Goal: Check status: Check status

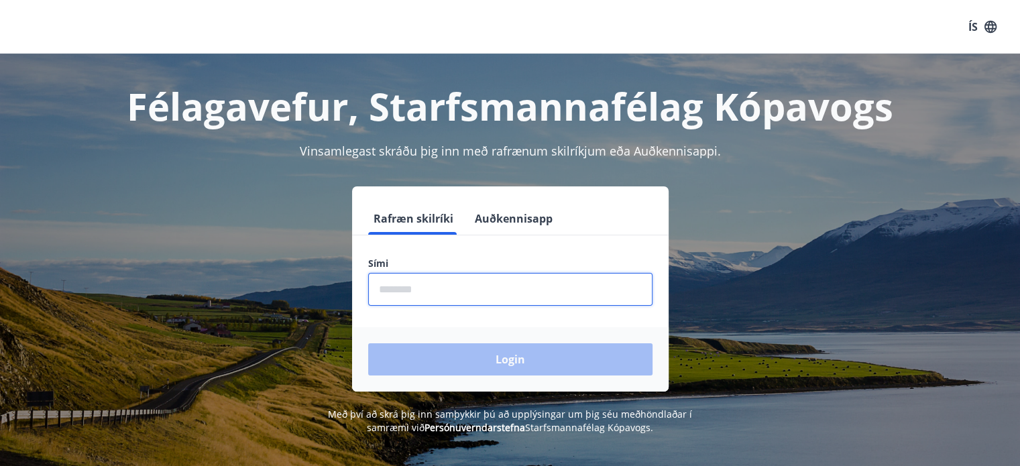
click at [475, 294] on input "phone" at bounding box center [510, 289] width 284 height 33
type input "********"
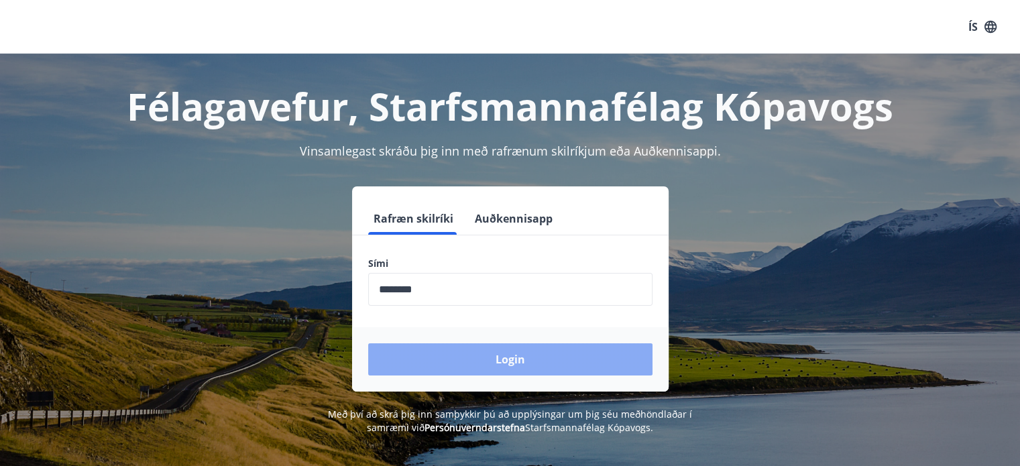
click at [487, 353] on button "Login" at bounding box center [510, 359] width 284 height 32
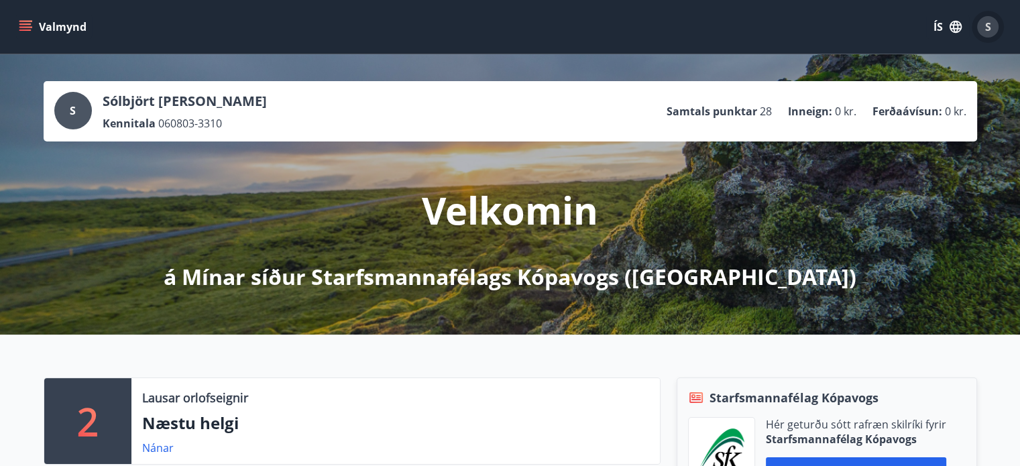
click at [983, 19] on div "S" at bounding box center [987, 26] width 21 height 21
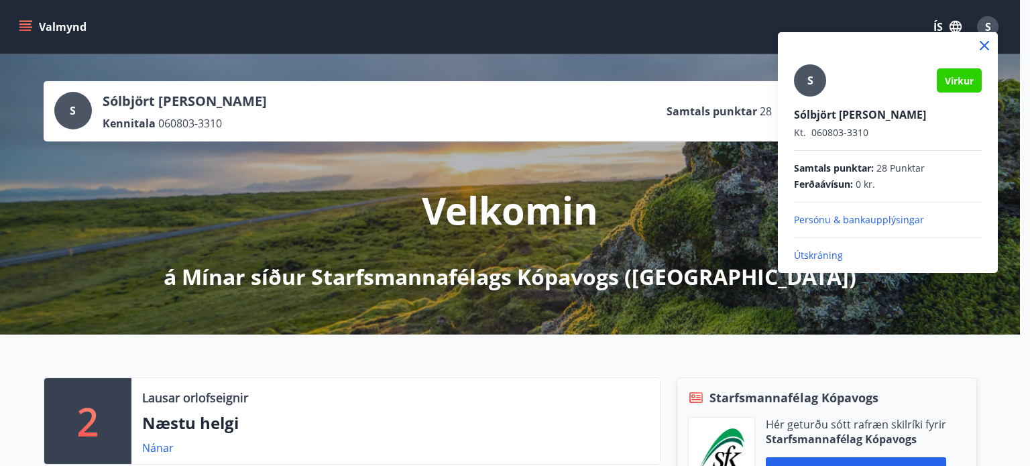
click at [413, 32] on div at bounding box center [515, 233] width 1030 height 466
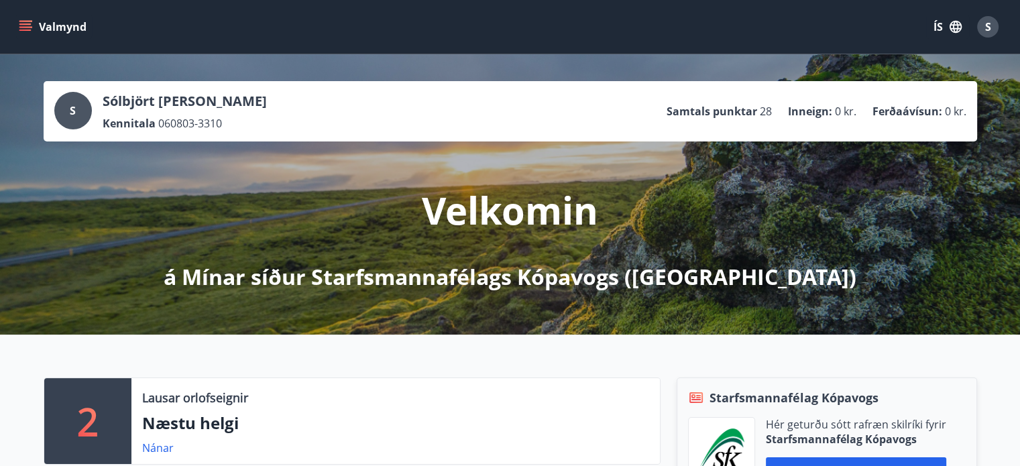
click at [20, 35] on button "Valmynd" at bounding box center [54, 27] width 76 height 24
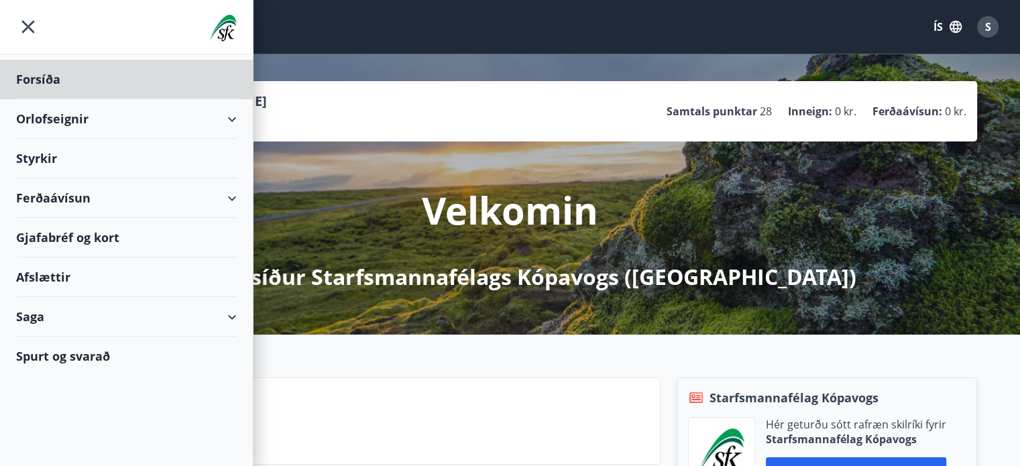
click at [94, 155] on div "Styrkir" at bounding box center [126, 159] width 221 height 40
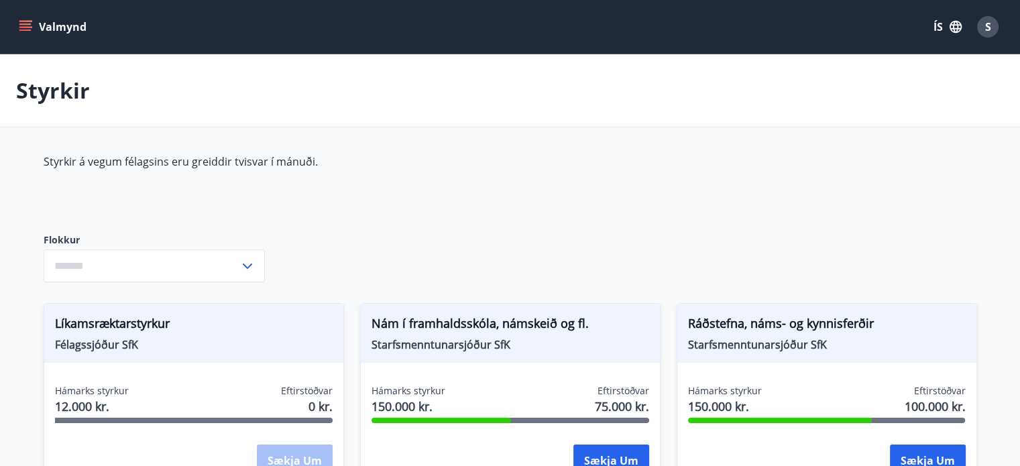
type input "***"
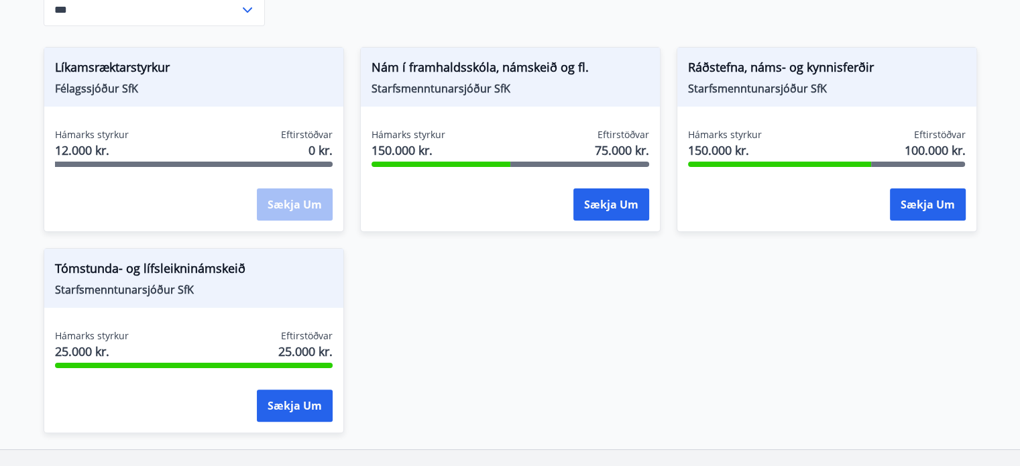
scroll to position [259, 0]
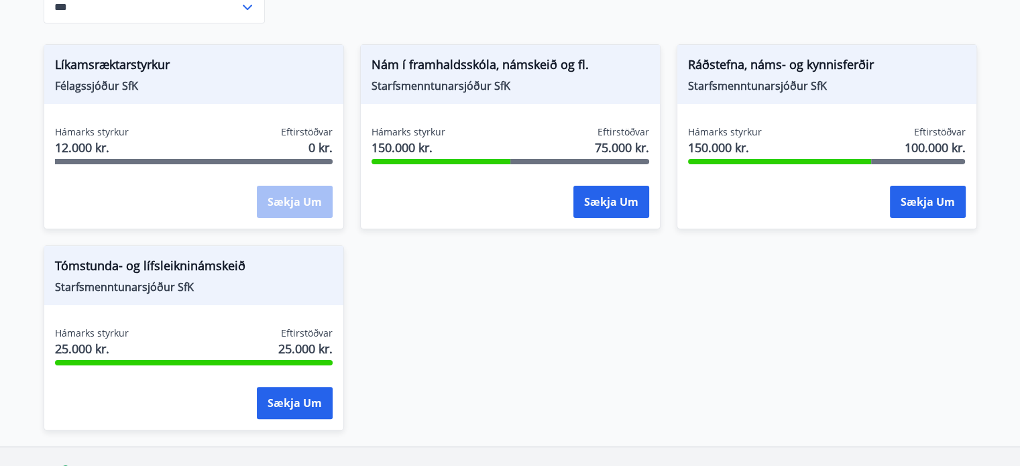
click at [524, 188] on div "Sækja um" at bounding box center [510, 203] width 278 height 34
click at [496, 78] on span "Starfsmenntunarsjóður SfK" at bounding box center [510, 85] width 278 height 15
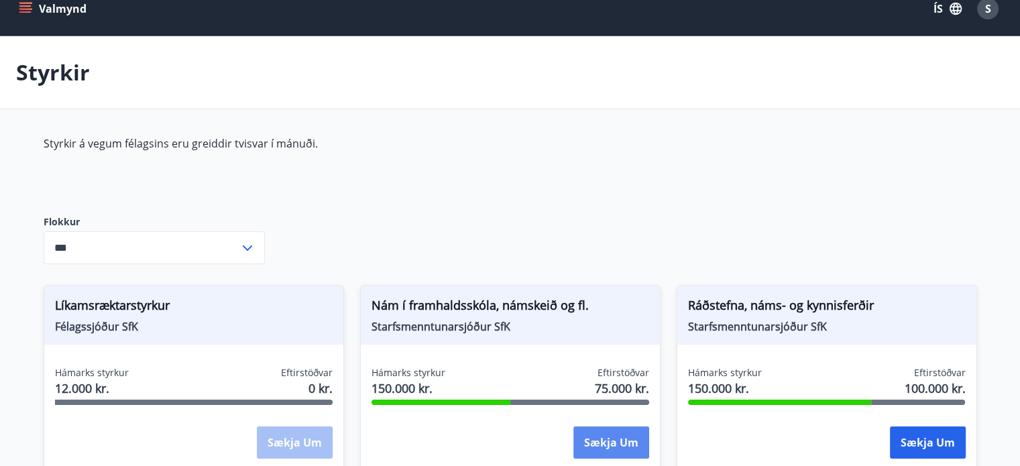
scroll to position [0, 0]
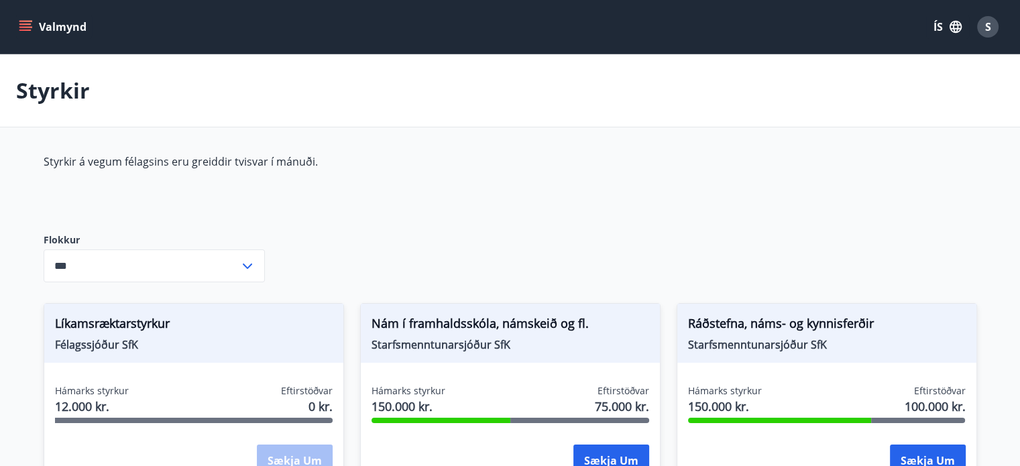
click at [6, 44] on div "Valmynd ÍS S" at bounding box center [510, 27] width 1020 height 54
click at [17, 29] on button "Valmynd" at bounding box center [54, 27] width 76 height 24
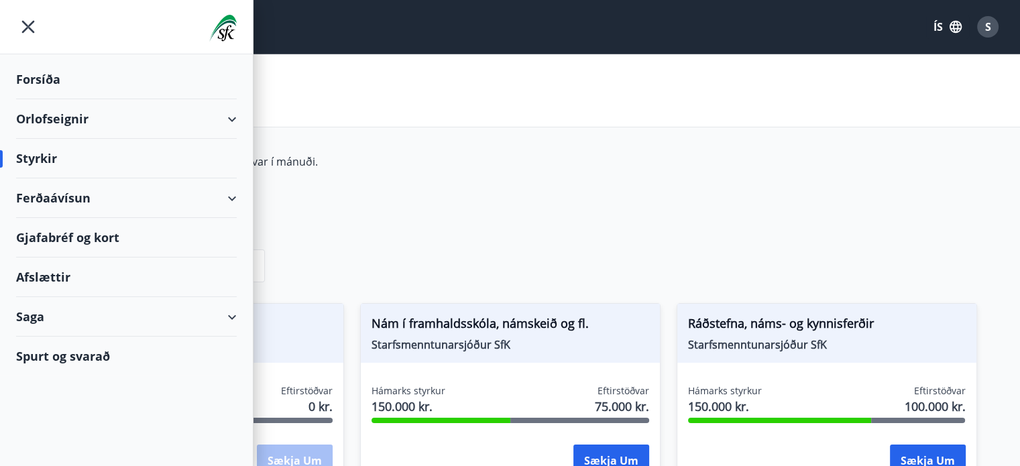
click at [133, 324] on div "Saga" at bounding box center [126, 317] width 221 height 40
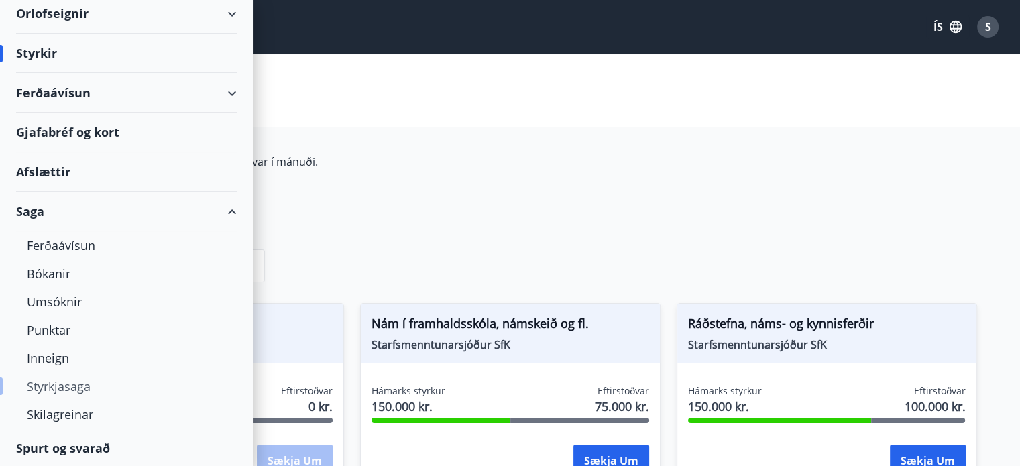
click at [86, 382] on div "Styrkjasaga" at bounding box center [126, 386] width 199 height 28
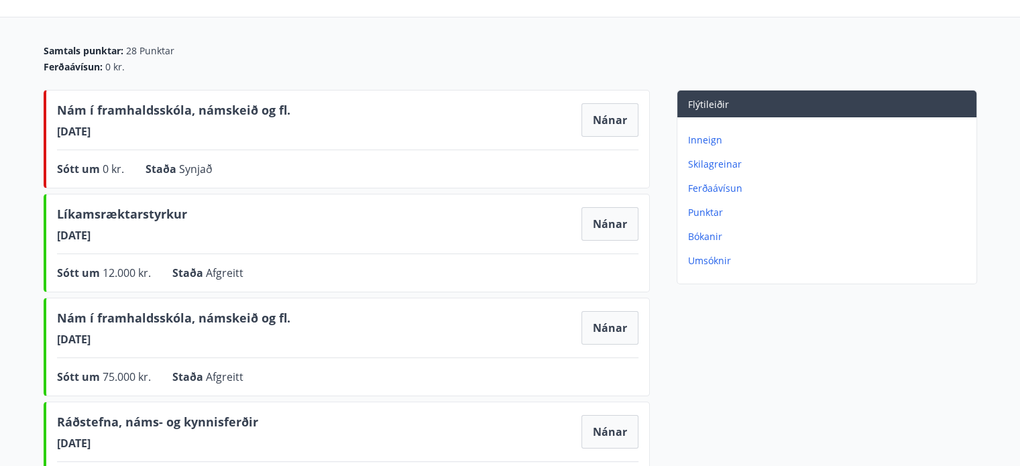
scroll to position [113, 0]
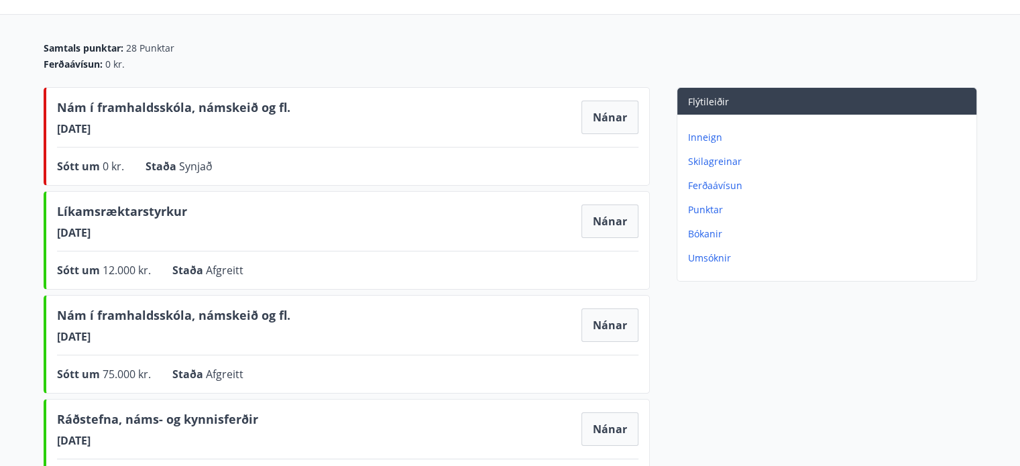
click at [0, 246] on main "Styrkjasaga Samtals punktar : 28 Punktar Ferðaávísun : 0 kr. Nám í framhaldsskó…" at bounding box center [510, 222] width 1020 height 561
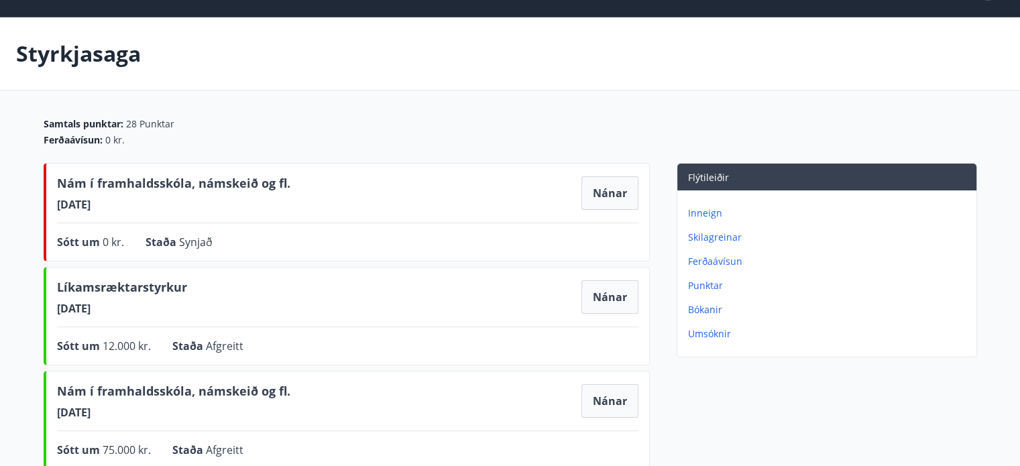
scroll to position [38, 0]
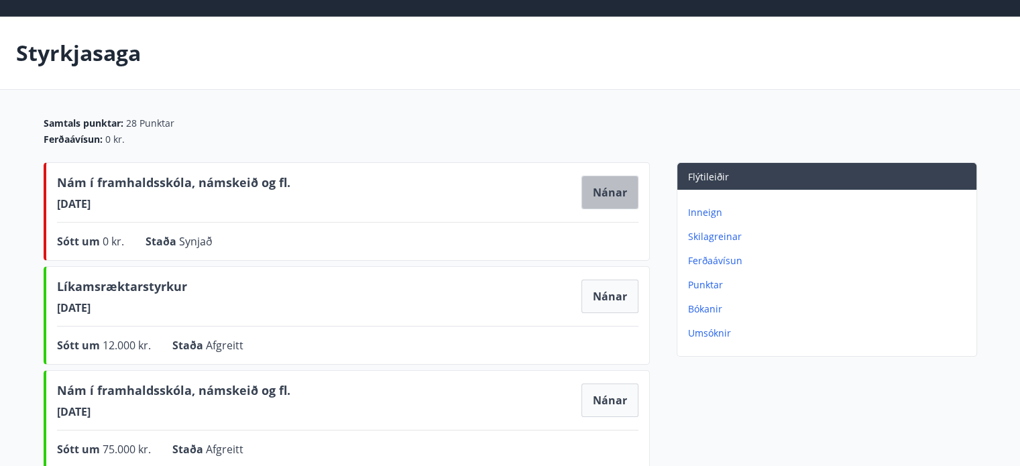
click at [597, 196] on button "Nánar" at bounding box center [609, 193] width 57 height 34
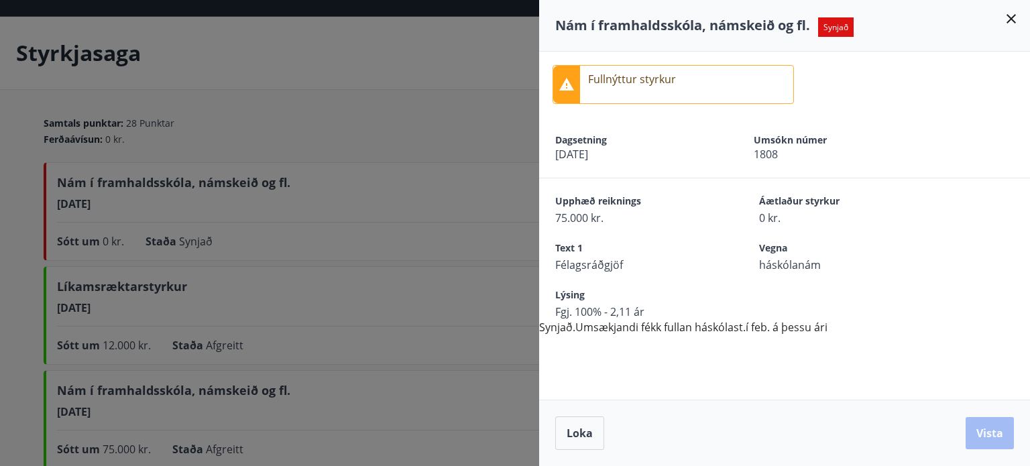
click at [402, 302] on div at bounding box center [515, 233] width 1030 height 466
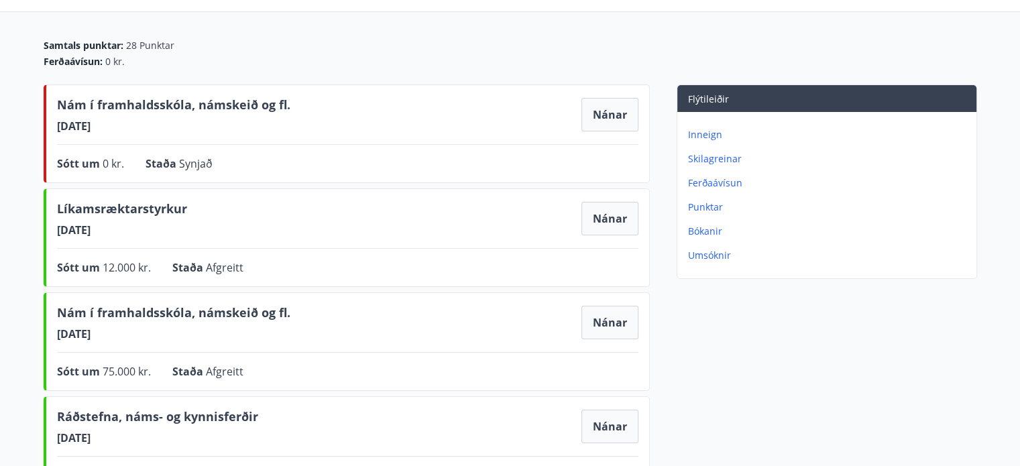
scroll to position [114, 0]
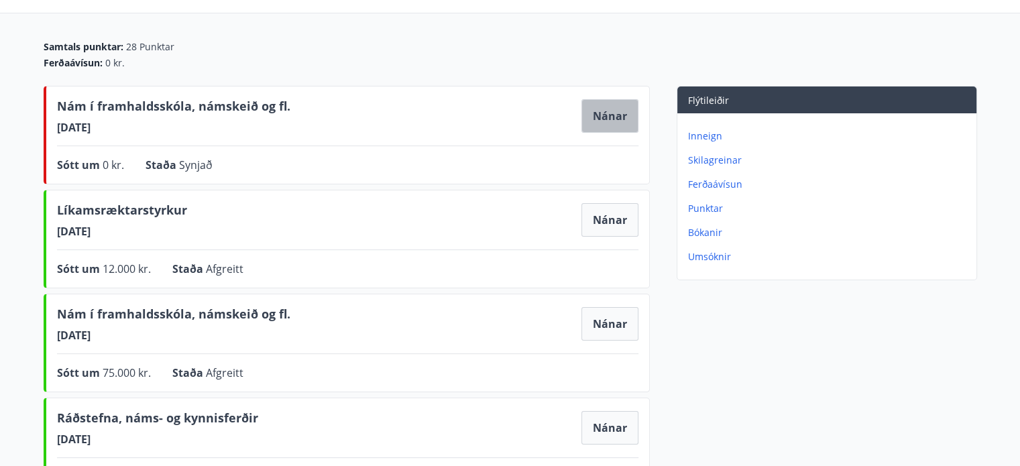
click at [593, 110] on button "Nánar" at bounding box center [609, 116] width 57 height 34
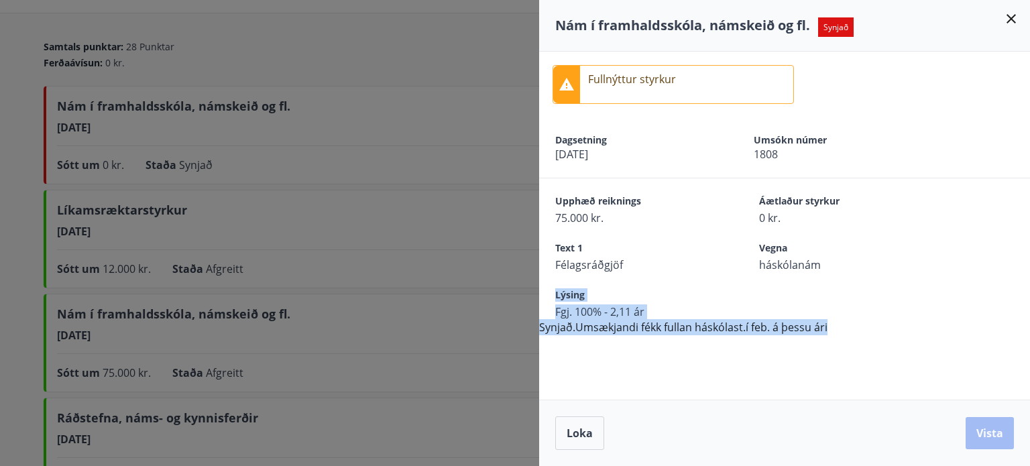
drag, startPoint x: 558, startPoint y: 298, endPoint x: 842, endPoint y: 328, distance: 285.8
click at [842, 328] on div "Fullnýttur styrkur Dagsetning [DATE] Umsókn númer 1808 Upphæð reiknings 75.000 …" at bounding box center [784, 194] width 491 height 284
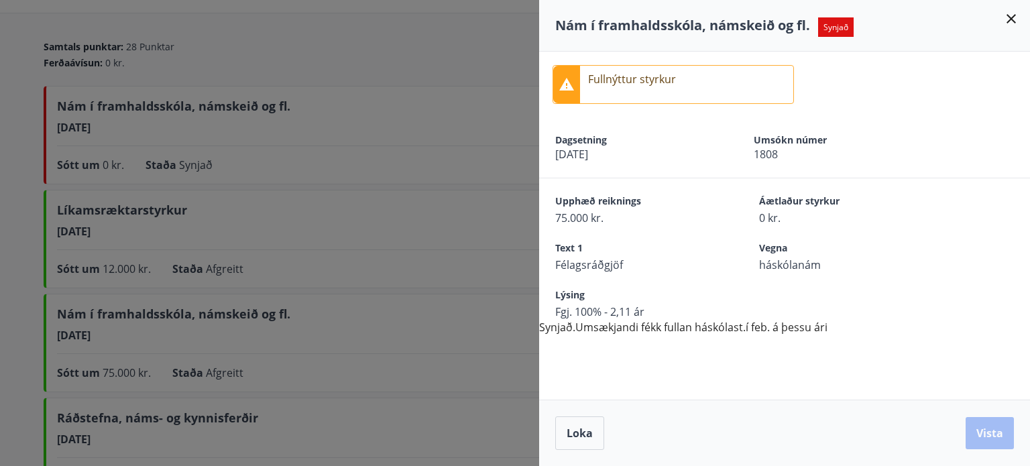
click at [350, 196] on div at bounding box center [515, 233] width 1030 height 466
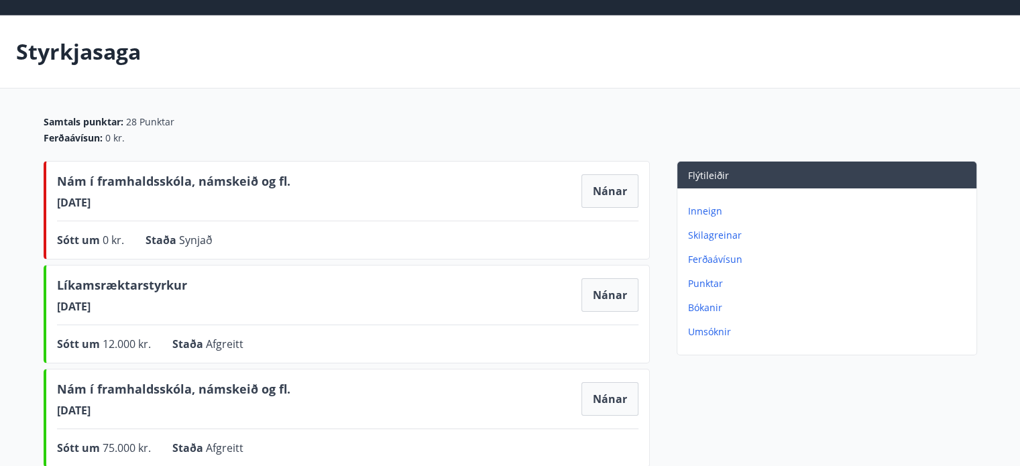
scroll to position [0, 0]
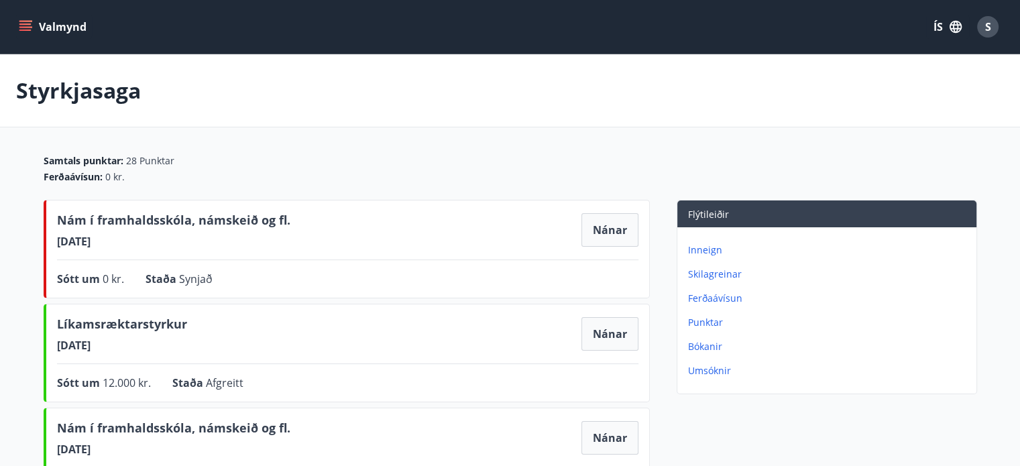
click at [32, 15] on button "Valmynd" at bounding box center [54, 27] width 76 height 24
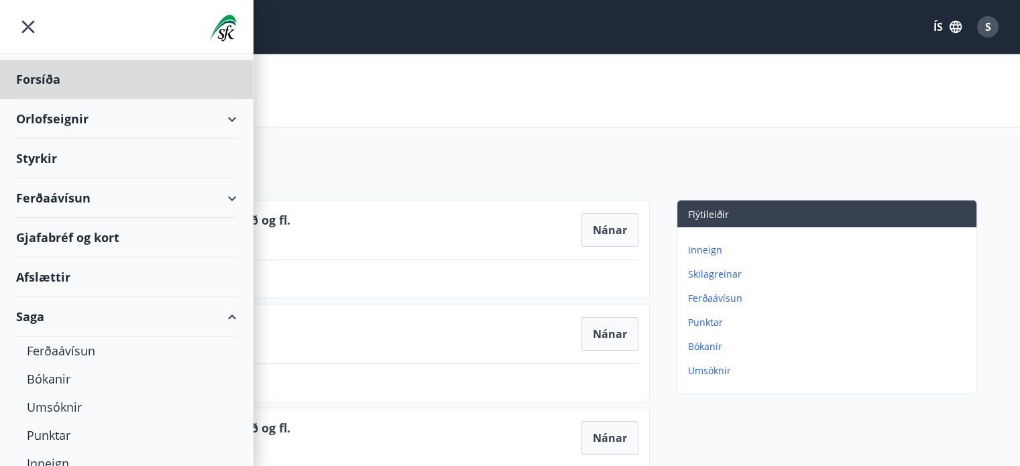
click at [76, 162] on div "Styrkir" at bounding box center [126, 159] width 221 height 40
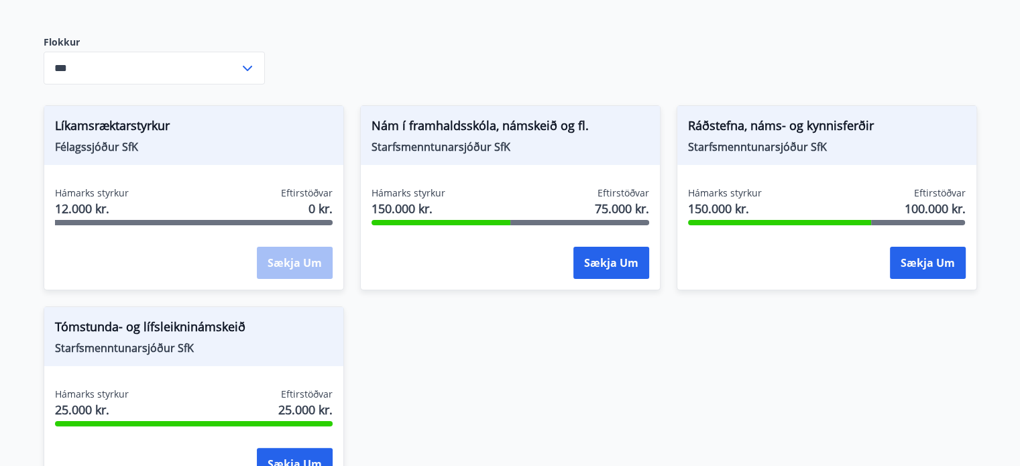
scroll to position [196, 0]
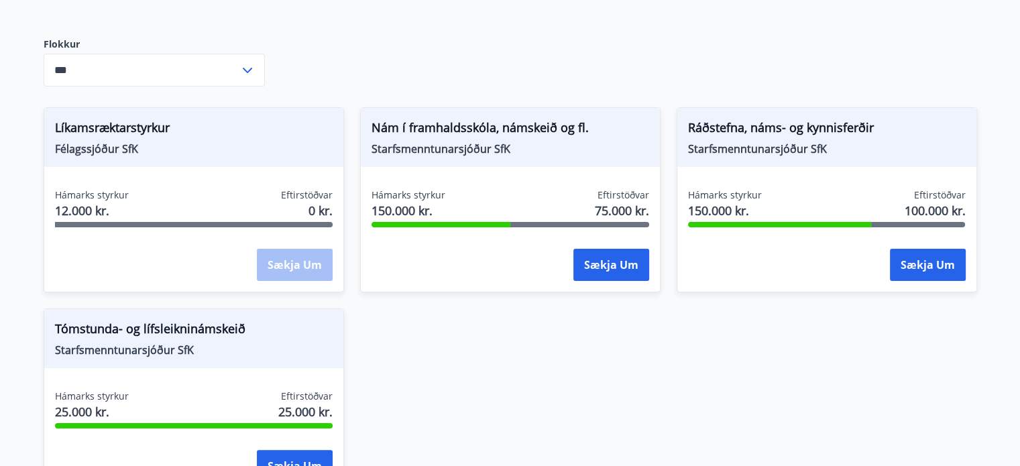
click at [542, 50] on div "Styrkir á vegum félagsins eru greiddir tvisvar í mánuði. Flokkur *** ​ Líkamsræ…" at bounding box center [510, 233] width 933 height 551
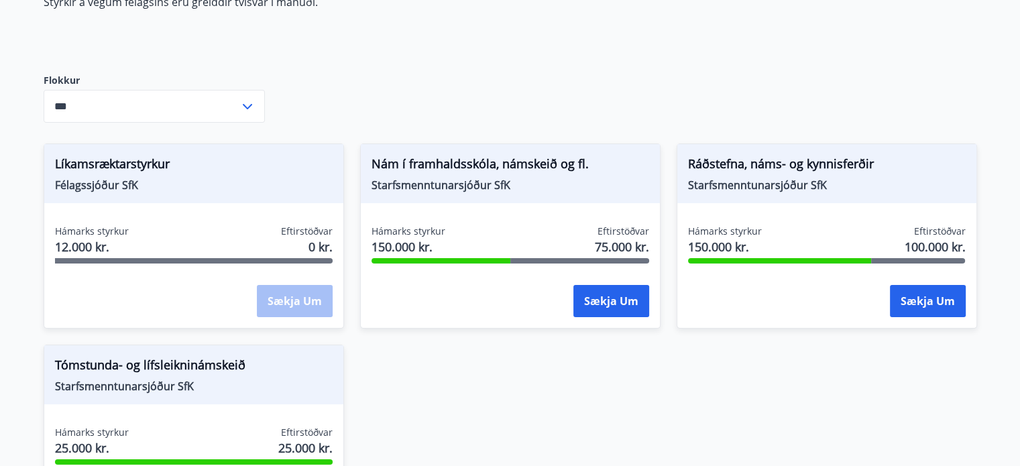
scroll to position [158, 0]
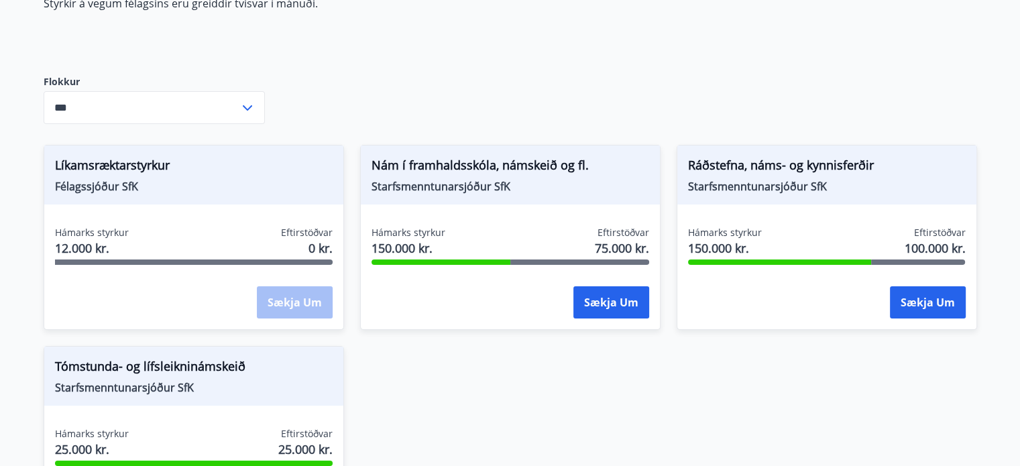
click at [227, 123] on input "***" at bounding box center [142, 107] width 196 height 33
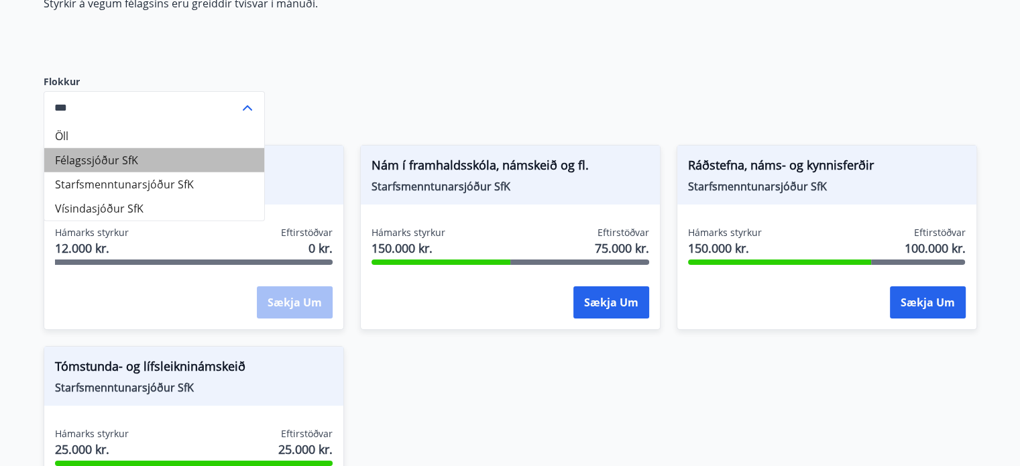
click at [198, 164] on li "Félagssjóður SfK" at bounding box center [154, 160] width 220 height 24
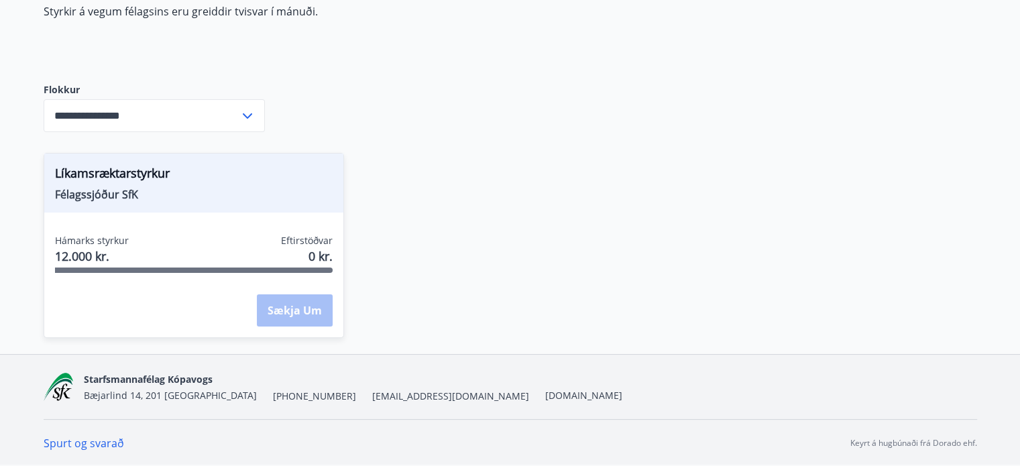
click at [192, 113] on input "**********" at bounding box center [142, 115] width 196 height 33
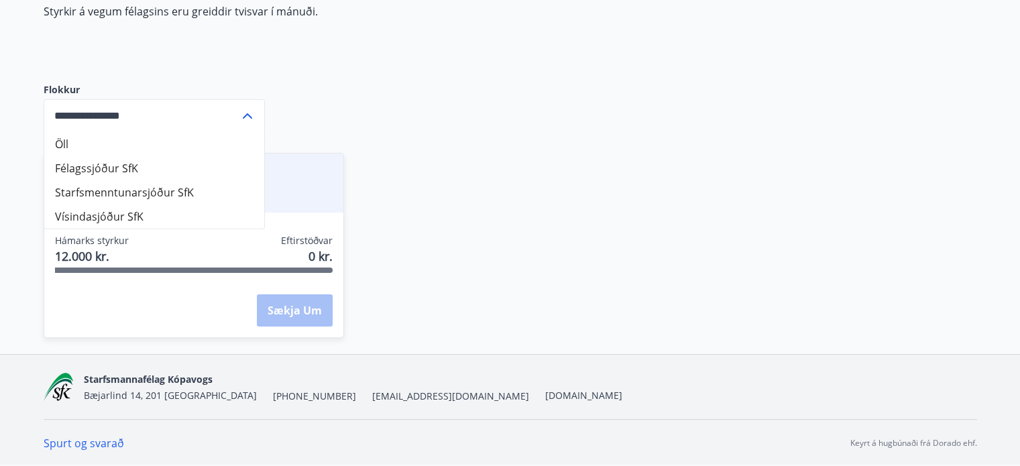
click at [194, 190] on li "Starfsmenntunarsjóður SfK" at bounding box center [154, 192] width 220 height 24
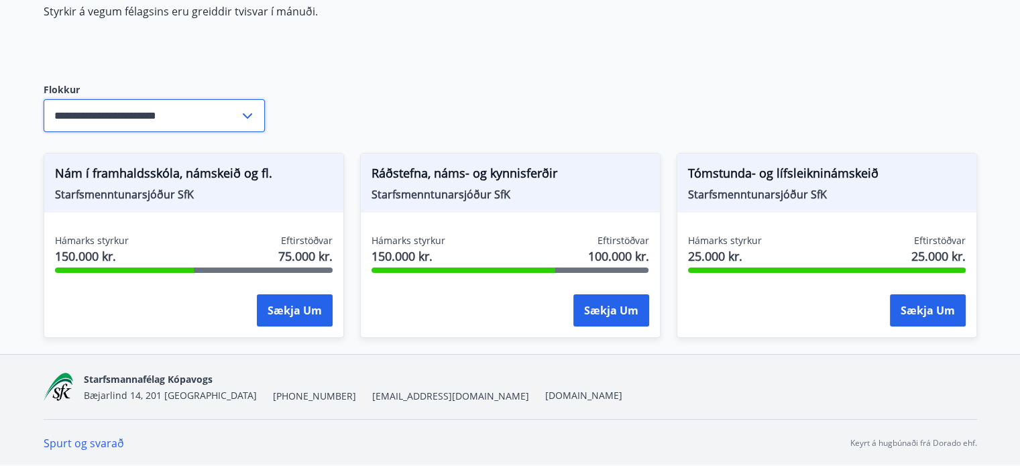
click at [212, 109] on input "**********" at bounding box center [142, 115] width 196 height 33
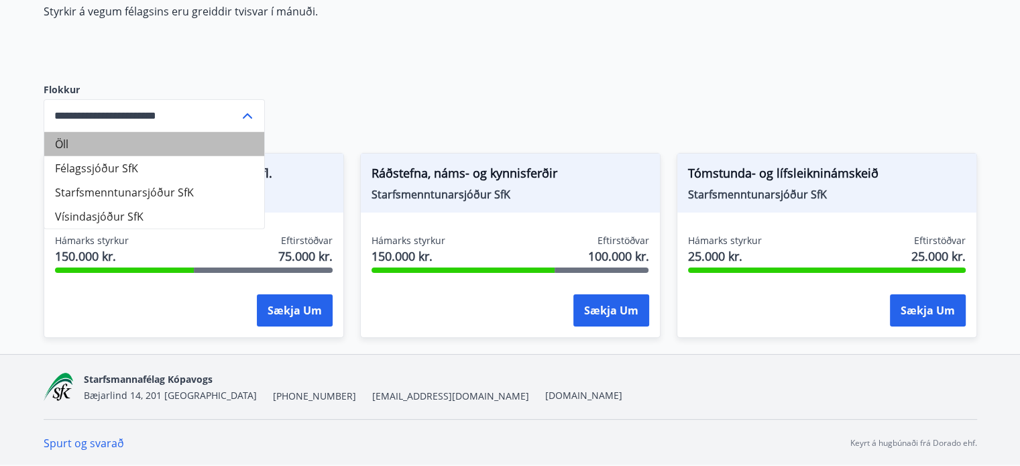
click at [201, 147] on li "Öll" at bounding box center [154, 144] width 220 height 24
type input "***"
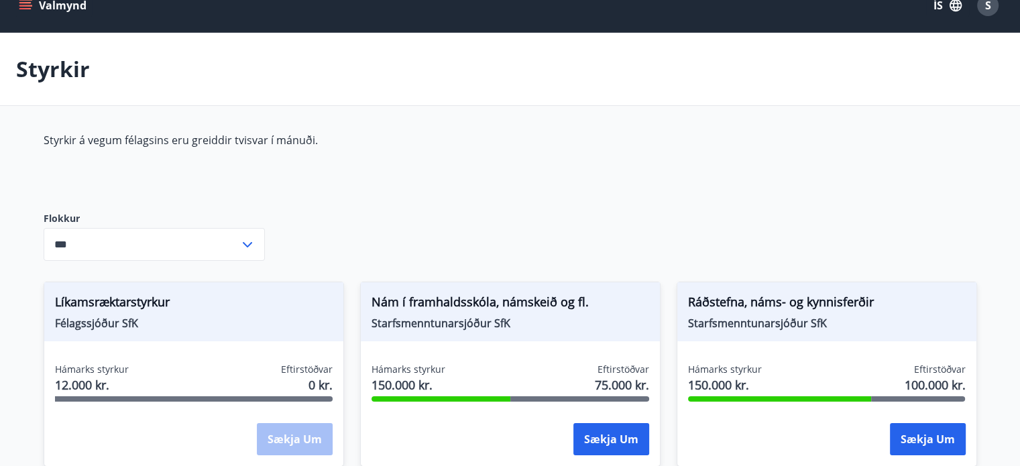
scroll to position [0, 0]
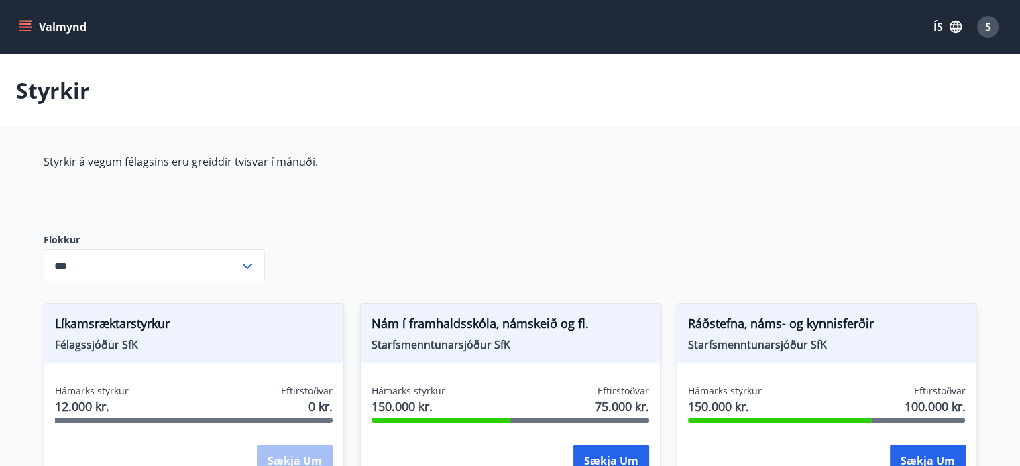
click at [30, 21] on icon "menu" at bounding box center [26, 21] width 15 height 1
